Goal: Task Accomplishment & Management: Use online tool/utility

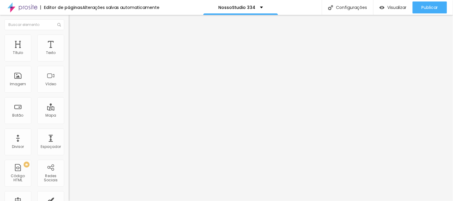
click at [69, 36] on img at bounding box center [71, 37] width 5 height 5
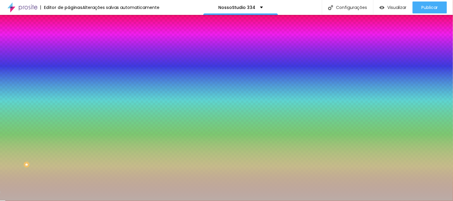
click at [69, 41] on img at bounding box center [71, 43] width 5 height 5
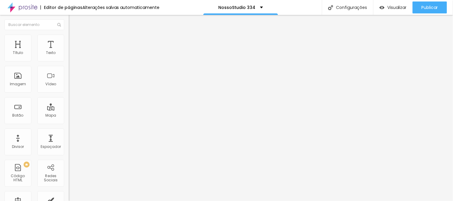
click at [69, 34] on img at bounding box center [71, 31] width 5 height 5
click at [73, 23] on img "button" at bounding box center [75, 21] width 5 height 5
click at [46, 52] on div "Texto" at bounding box center [51, 53] width 10 height 4
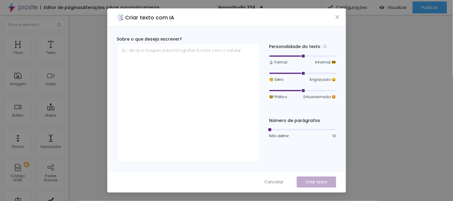
click at [341, 17] on div "Criar texto com IA" at bounding box center [226, 18] width 238 height 18
click at [338, 16] on icon "close" at bounding box center [337, 17] width 4 height 4
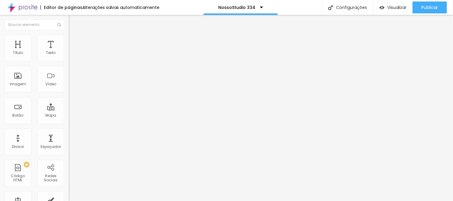
click at [69, 35] on img at bounding box center [71, 37] width 5 height 5
click at [74, 35] on span "Estilo" at bounding box center [78, 32] width 9 height 5
click at [69, 35] on img at bounding box center [71, 37] width 5 height 5
click at [69, 35] on li "Estilo" at bounding box center [103, 32] width 69 height 6
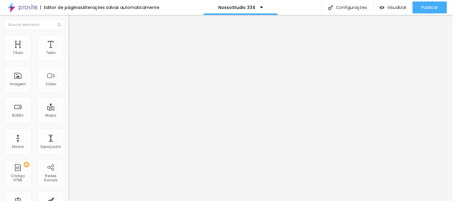
click at [72, 55] on icon "button" at bounding box center [73, 54] width 2 height 2
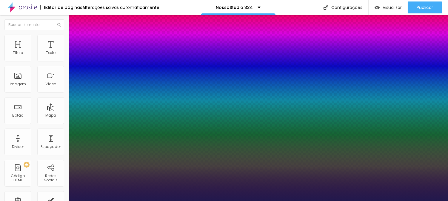
type input "1"
type input "18"
type input "1"
type input "22"
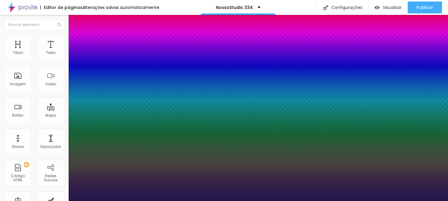
type input "22"
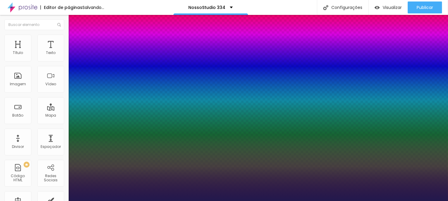
type input "1"
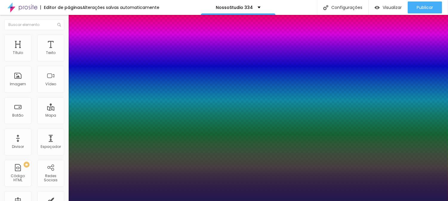
type input "18"
type input "1"
type input "19"
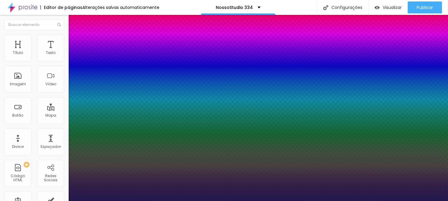
type input "1"
type input "20"
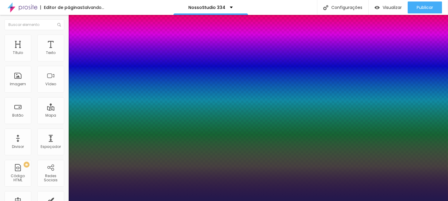
type input "1"
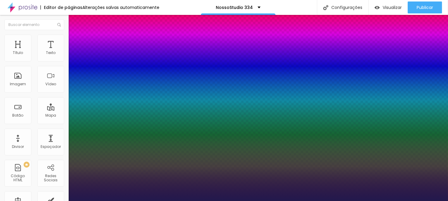
type input "20"
click at [193, 201] on div at bounding box center [224, 201] width 448 height 0
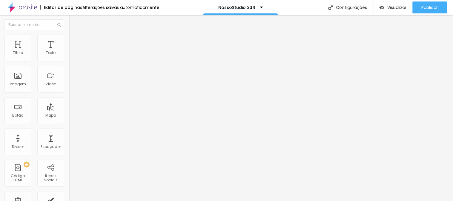
click at [71, 56] on icon "button" at bounding box center [71, 54] width 1 height 1
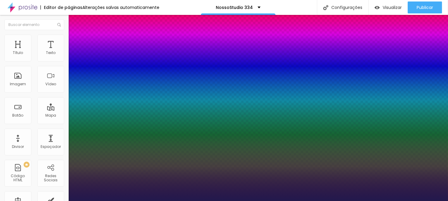
type input "1"
type input "31"
type input "1"
type input "31"
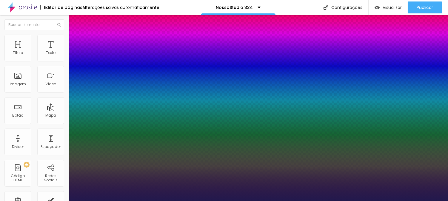
type input "1"
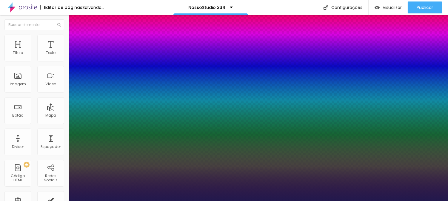
type input "22"
type input "1"
type input "22"
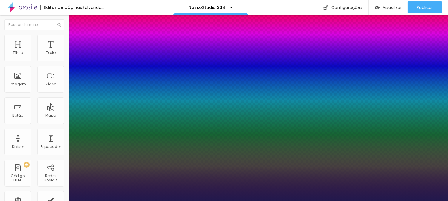
type input "1"
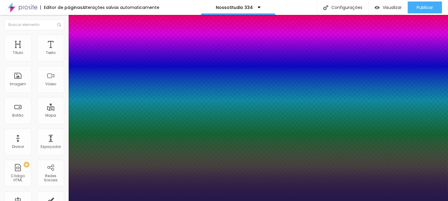
click at [199, 201] on div at bounding box center [224, 201] width 448 height 0
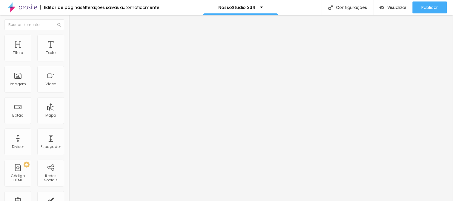
click at [69, 35] on li "Avançado" at bounding box center [103, 38] width 69 height 6
type input "0"
drag, startPoint x: 16, startPoint y: 59, endPoint x: 5, endPoint y: 56, distance: 11.0
type input "0"
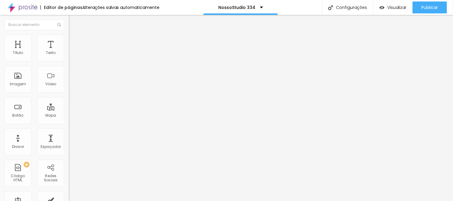
click at [69, 110] on input "range" at bounding box center [88, 112] width 39 height 5
click at [71, 56] on icon "button" at bounding box center [73, 54] width 4 height 4
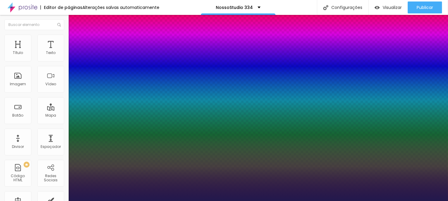
type input "1"
click at [180, 201] on div at bounding box center [224, 201] width 448 height 0
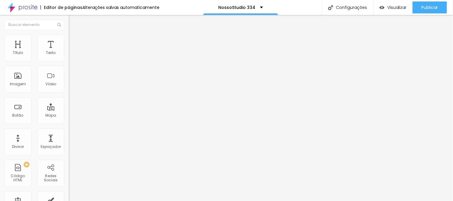
click at [69, 57] on button "button" at bounding box center [73, 54] width 8 height 6
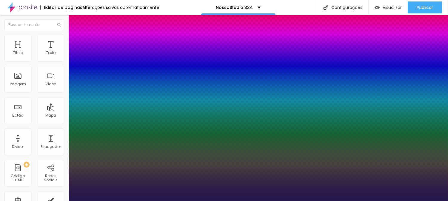
type input "1"
click at [185, 201] on div at bounding box center [224, 201] width 448 height 0
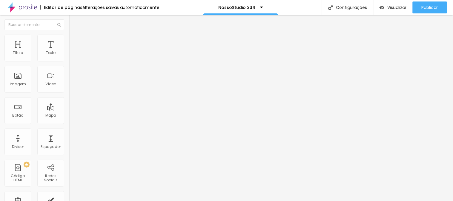
click at [69, 38] on img at bounding box center [71, 37] width 5 height 5
type input "3"
type input "0"
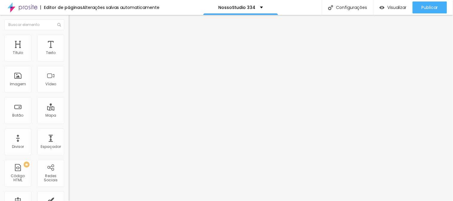
drag, startPoint x: 15, startPoint y: 69, endPoint x: 4, endPoint y: 70, distance: 11.7
type input "0"
click at [69, 194] on input "range" at bounding box center [88, 196] width 39 height 5
click at [74, 41] on span "Avançado" at bounding box center [84, 38] width 20 height 5
click at [69, 38] on ul "Estilo Avançado" at bounding box center [103, 35] width 69 height 12
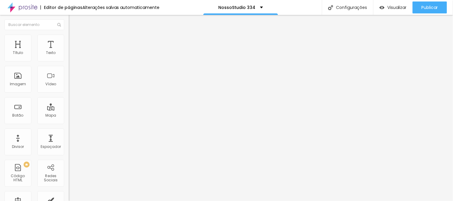
click at [69, 35] on li "Estilo" at bounding box center [103, 32] width 69 height 6
click at [72, 55] on icon "button" at bounding box center [73, 54] width 2 height 2
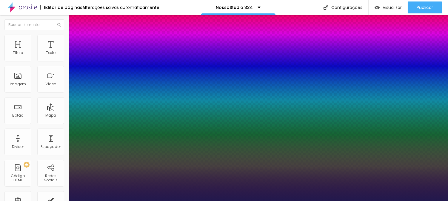
type input "1"
type input "25"
type input "1"
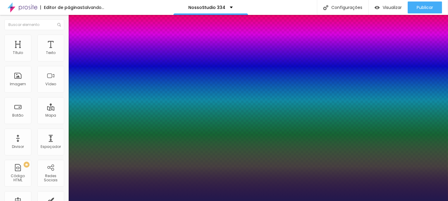
type input "24"
type input "1"
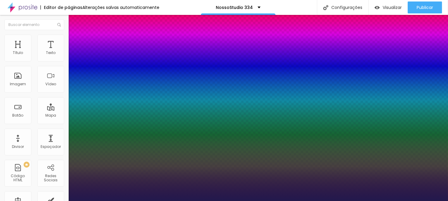
type input "24"
click at [159, 201] on div at bounding box center [224, 201] width 448 height 0
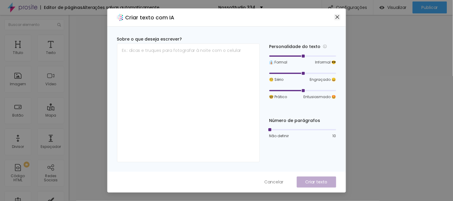
click at [338, 19] on icon "close" at bounding box center [337, 17] width 4 height 4
click at [336, 17] on icon "close" at bounding box center [337, 17] width 5 height 5
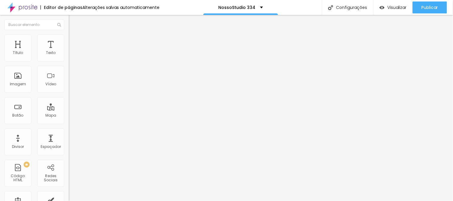
click at [74, 41] on span "Estilo" at bounding box center [78, 38] width 9 height 5
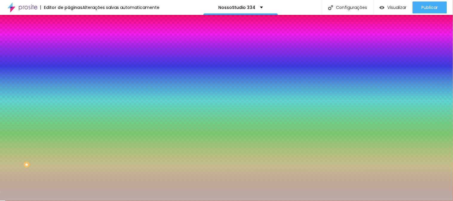
click at [69, 57] on div at bounding box center [103, 57] width 69 height 0
click at [12, 70] on div at bounding box center [226, 100] width 453 height 201
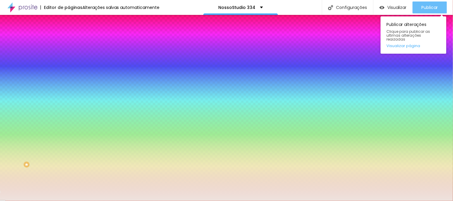
click at [427, 7] on span "Publicar" at bounding box center [429, 7] width 16 height 5
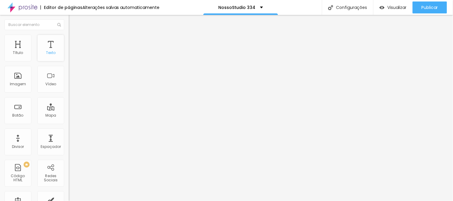
click at [48, 45] on div "Texto" at bounding box center [50, 48] width 27 height 27
click at [71, 56] on icon "button" at bounding box center [73, 54] width 4 height 4
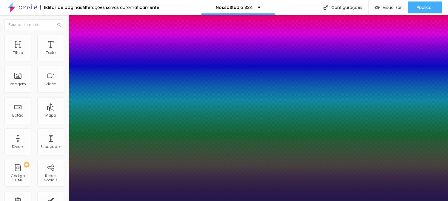
type input "1"
type input "18"
type input "1"
type input "20"
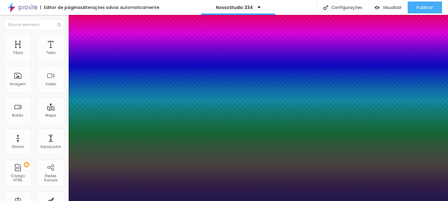
type input "20"
type input "1"
type input "21"
type input "1"
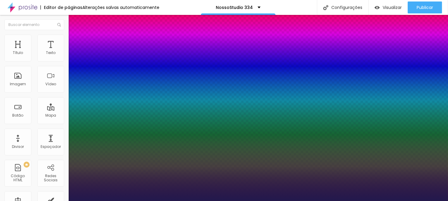
type input "23"
type input "1"
type input "25"
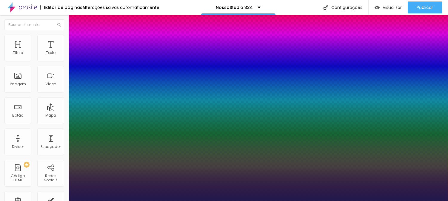
type input "1"
type input "23"
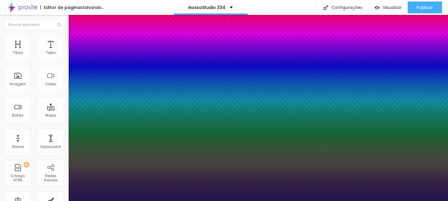
type input "1"
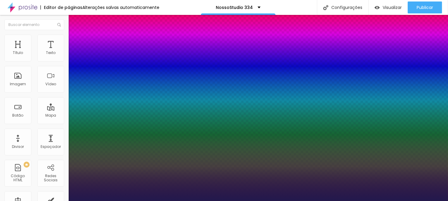
type input "23"
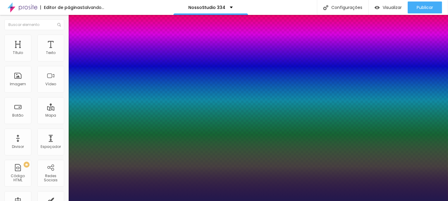
type input "1"
click at [283, 201] on div at bounding box center [224, 201] width 448 height 0
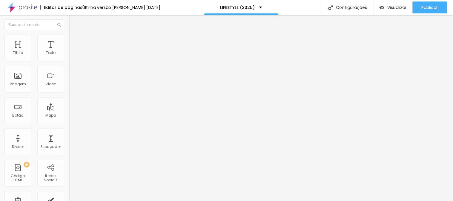
click at [69, 57] on button "button" at bounding box center [73, 54] width 8 height 6
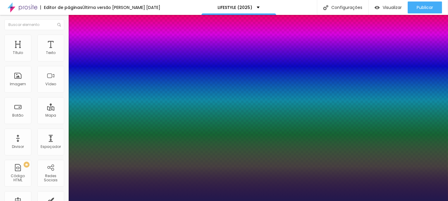
type input "1"
click at [249, 201] on div at bounding box center [224, 201] width 448 height 0
